Goal: Use online tool/utility: Utilize a website feature to perform a specific function

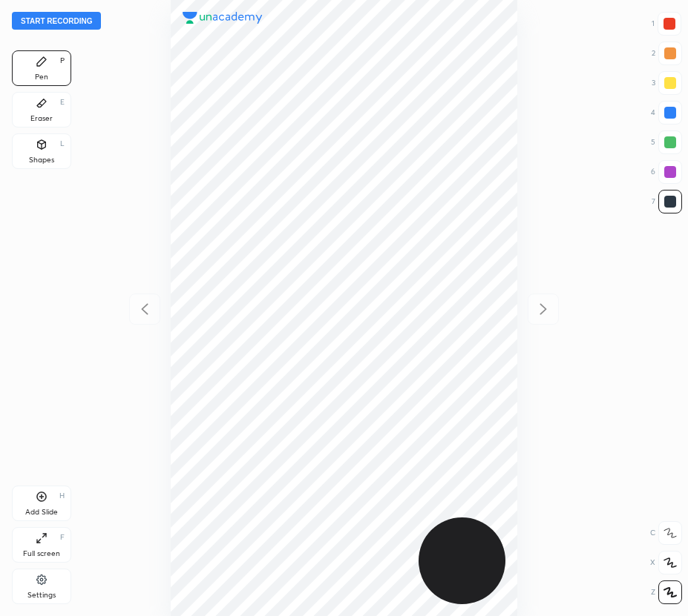
scroll to position [616, 450]
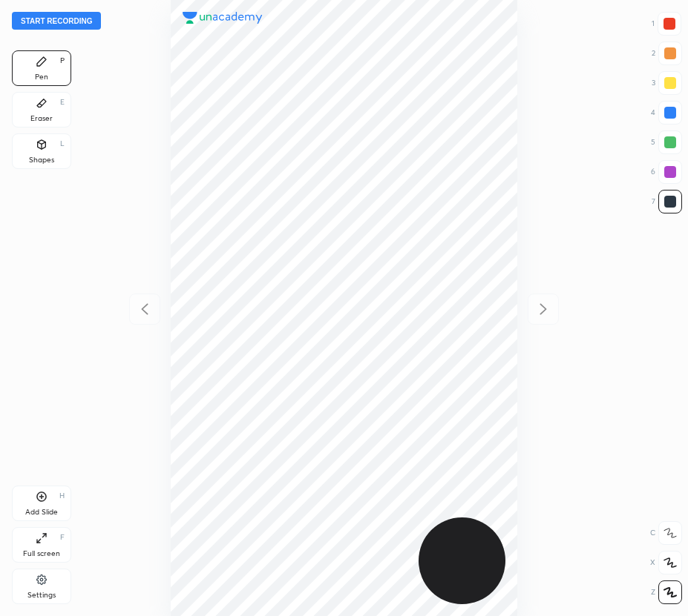
scroll to position [616, 450]
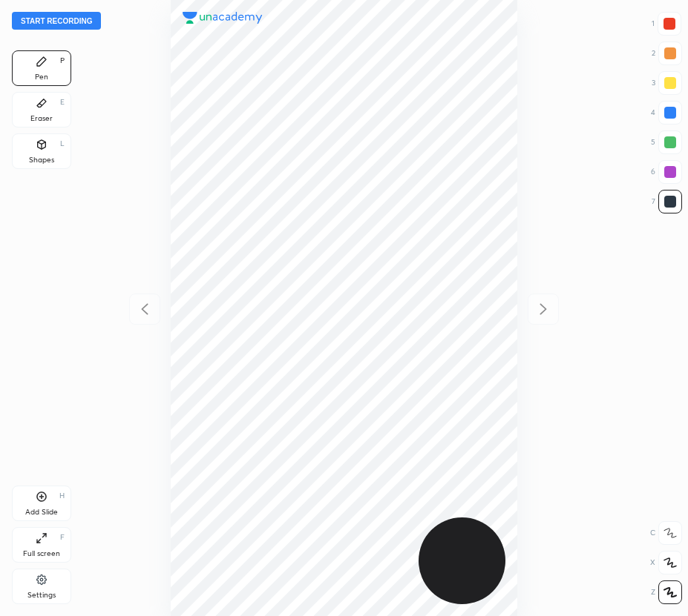
scroll to position [616, 450]
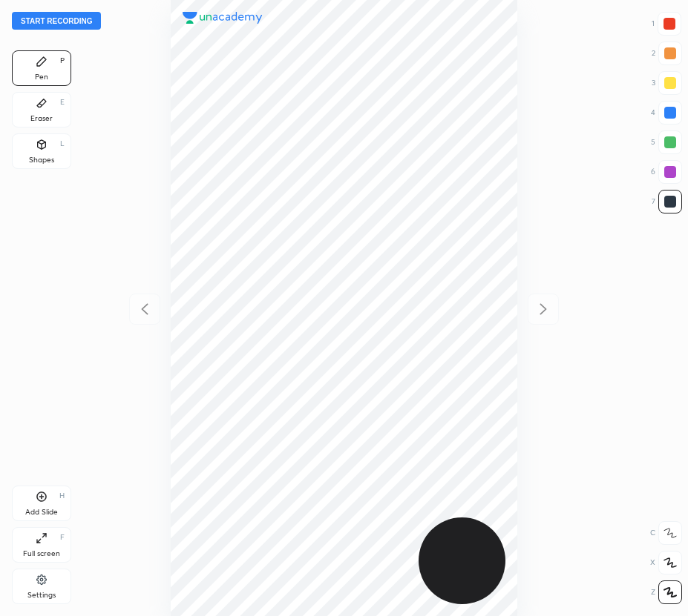
scroll to position [616, 450]
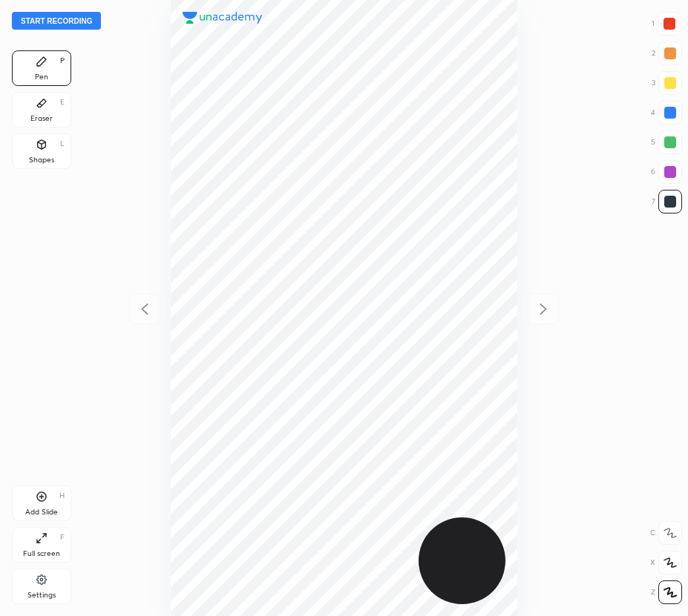
scroll to position [616, 450]
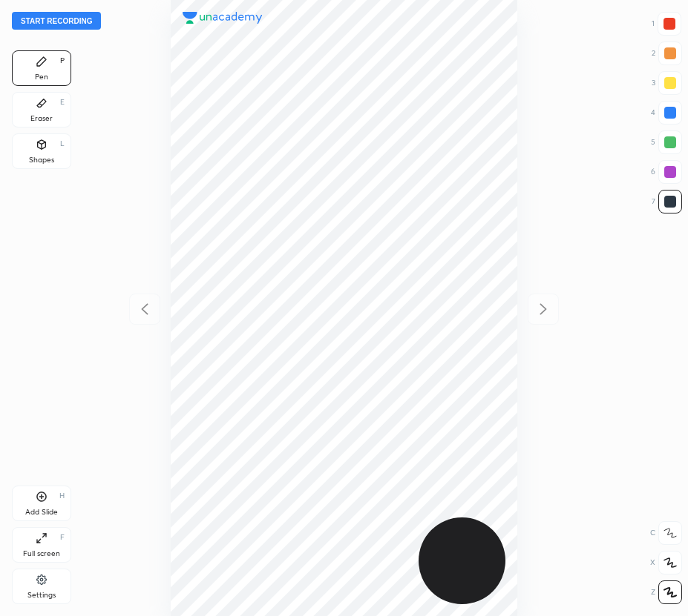
scroll to position [616, 450]
click at [51, 17] on button "Start recording" at bounding box center [56, 21] width 89 height 18
drag, startPoint x: 668, startPoint y: 22, endPoint x: 542, endPoint y: 100, distance: 148.6
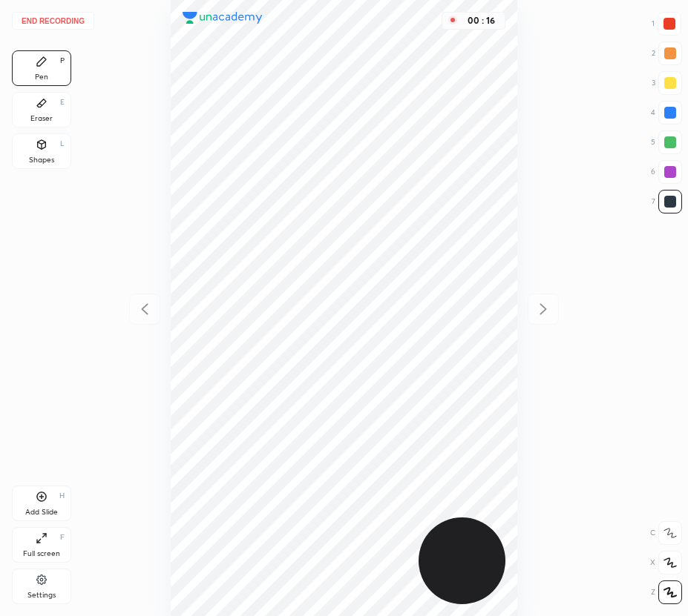
click at [668, 24] on div at bounding box center [669, 24] width 12 height 12
click at [669, 139] on div at bounding box center [670, 142] width 12 height 12
click at [62, 19] on button "End recording" at bounding box center [53, 21] width 82 height 18
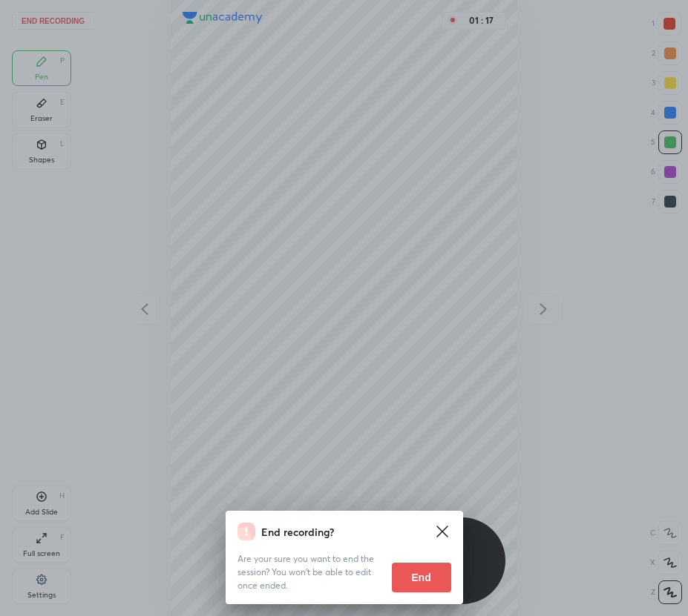
click at [423, 576] on button "End" at bounding box center [421, 578] width 59 height 30
